Goal: Use online tool/utility: Utilize a website feature to perform a specific function

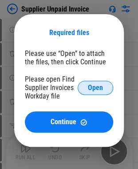
click at [90, 90] on span "Open" at bounding box center [95, 88] width 15 height 7
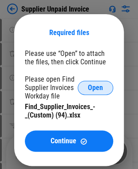
click at [105, 91] on button "Open" at bounding box center [96, 88] width 36 height 14
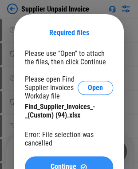
click at [64, 163] on button "Continue" at bounding box center [69, 167] width 89 height 21
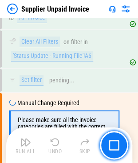
scroll to position [8648, 0]
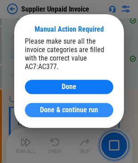
click at [51, 105] on button "Done & continue run" at bounding box center [69, 110] width 89 height 14
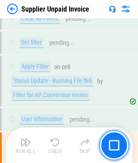
scroll to position [9000, 0]
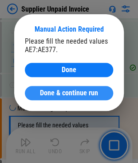
click at [42, 93] on span "Done & continue run" at bounding box center [69, 92] width 58 height 7
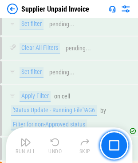
scroll to position [10814, 0]
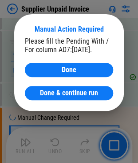
click at [42, 93] on span "Done & continue run" at bounding box center [69, 92] width 58 height 7
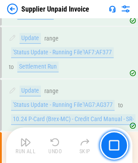
scroll to position [14119, 0]
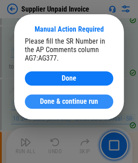
click at [44, 106] on button "Done & continue run" at bounding box center [69, 101] width 89 height 14
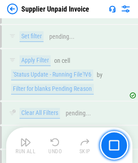
scroll to position [19531, 0]
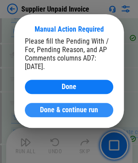
click at [42, 110] on span "Done & continue run" at bounding box center [69, 109] width 58 height 7
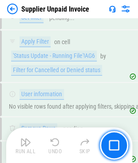
scroll to position [20570, 0]
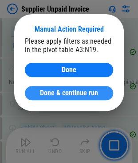
click at [60, 92] on span "Done & continue run" at bounding box center [69, 92] width 58 height 7
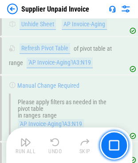
scroll to position [20695, 0]
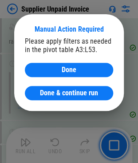
click at [60, 92] on span "Done & continue run" at bounding box center [69, 92] width 58 height 7
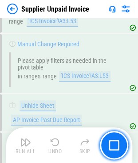
scroll to position [20845, 0]
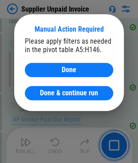
click at [60, 92] on span "Done & continue run" at bounding box center [69, 92] width 58 height 7
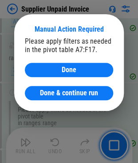
scroll to position [20973, 0]
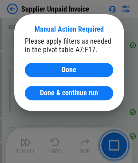
click at [60, 92] on span "Done & continue run" at bounding box center [69, 92] width 58 height 7
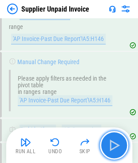
click at [110, 138] on img "button" at bounding box center [114, 145] width 14 height 14
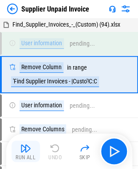
click at [28, 151] on img "button" at bounding box center [25, 148] width 11 height 11
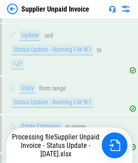
scroll to position [19835, 0]
